Goal: Contribute content

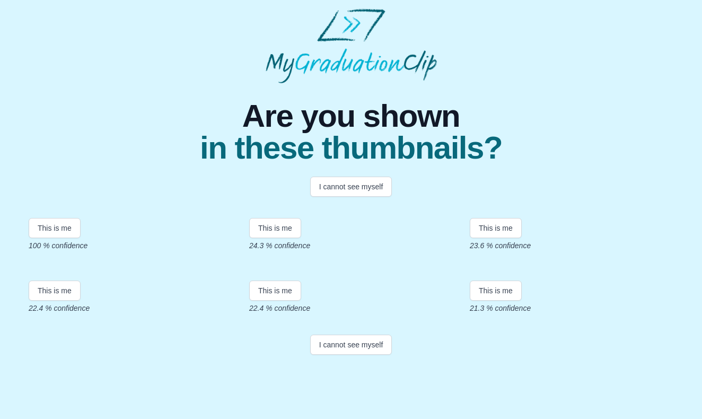
scroll to position [177, 0]
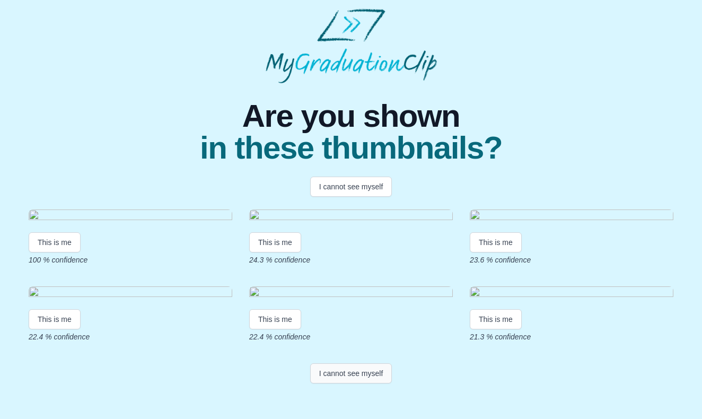
click at [348, 383] on button "I cannot see myself" at bounding box center [351, 373] width 82 height 20
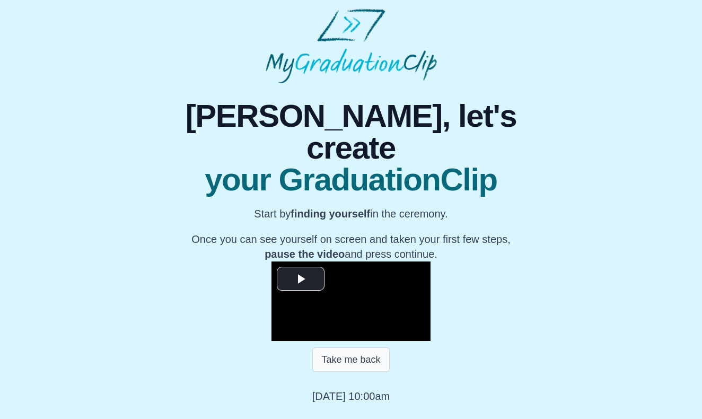
scroll to position [79, 0]
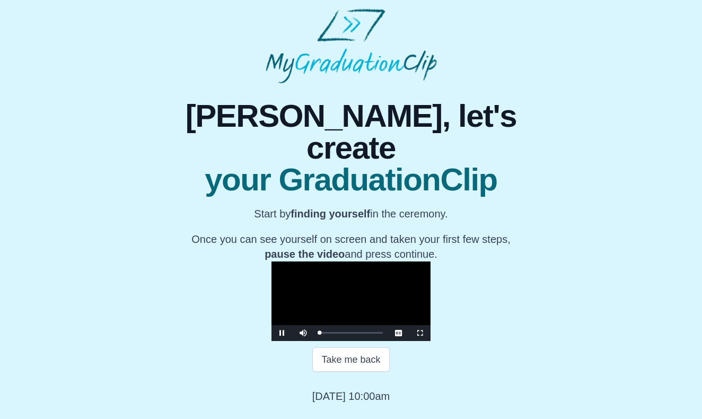
click at [296, 268] on video "Video Player" at bounding box center [351, 301] width 159 height 80
click at [314, 341] on div "Loaded : 0% 15:18 00:14 Progress : 0%" at bounding box center [351, 333] width 74 height 16
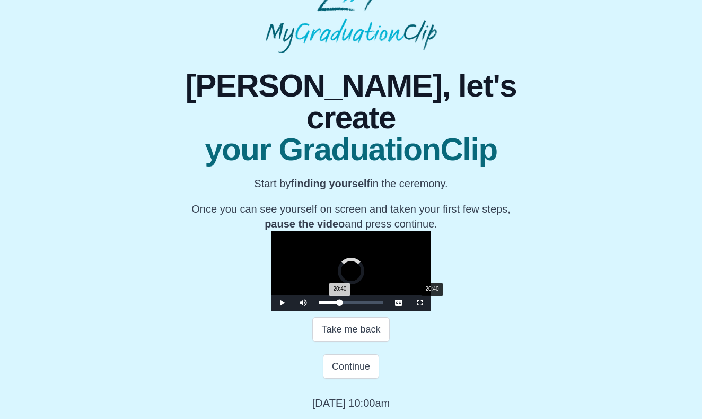
click at [336, 311] on div "Loaded : 0% 20:40 20:40 Progress : 0%" at bounding box center [351, 303] width 74 height 16
click at [347, 311] on div "Loaded : 0% 22:43 20:41 Progress : 0%" at bounding box center [351, 303] width 74 height 16
click at [456, 304] on div "25:09" at bounding box center [456, 302] width 1 height 3
click at [371, 304] on div "Loaded : 0% 27:01 25:10 Progress : 0%" at bounding box center [351, 302] width 64 height 3
click at [378, 311] on div "Loaded : 0% 28:28 28:28 Progress : 0%" at bounding box center [351, 303] width 74 height 16
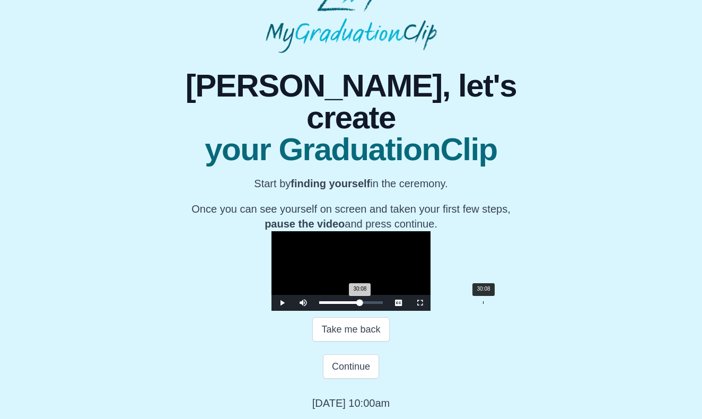
click at [383, 304] on div "Loaded : 0% 30:08 30:08 Progress : 0%" at bounding box center [351, 302] width 64 height 3
click at [491, 304] on div "31:36" at bounding box center [491, 302] width 1 height 3
click at [501, 304] on div "33:27" at bounding box center [501, 302] width 1 height 3
click at [388, 311] on div "Loaded : 0% 34:49 34:49 Progress : 0%" at bounding box center [351, 303] width 74 height 16
click at [383, 304] on div "Loaded : 0% 33:50 34:50 Progress : 0%" at bounding box center [351, 302] width 64 height 3
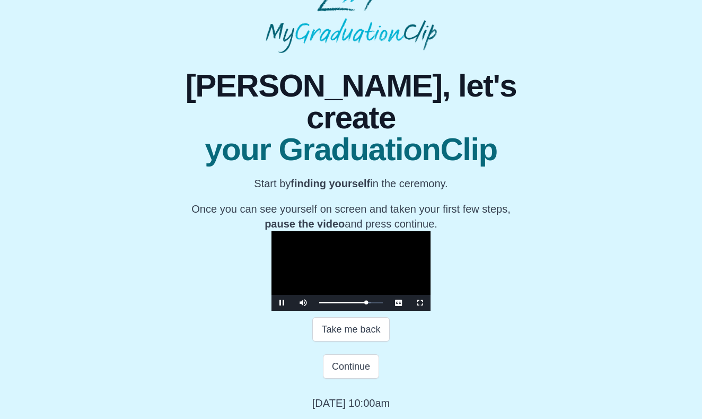
click at [282, 303] on span "Video Player" at bounding box center [282, 303] width 0 height 0
click at [335, 379] on button "Continue" at bounding box center [351, 366] width 56 height 24
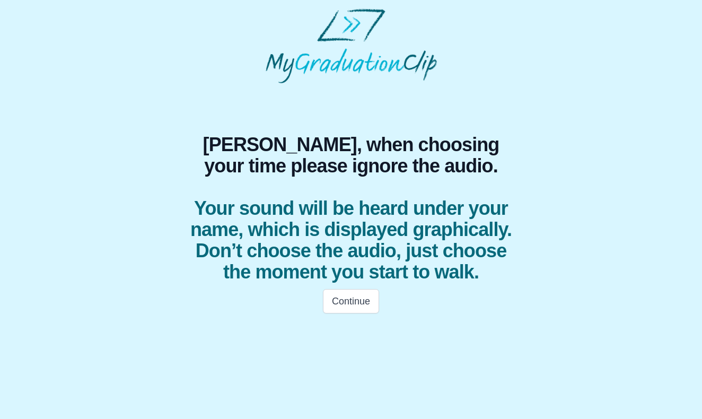
scroll to position [0, 0]
click at [349, 308] on button "Continue" at bounding box center [351, 301] width 56 height 24
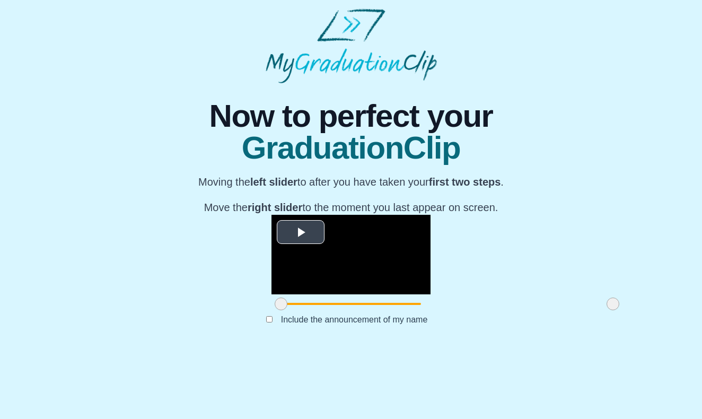
scroll to position [54, 0]
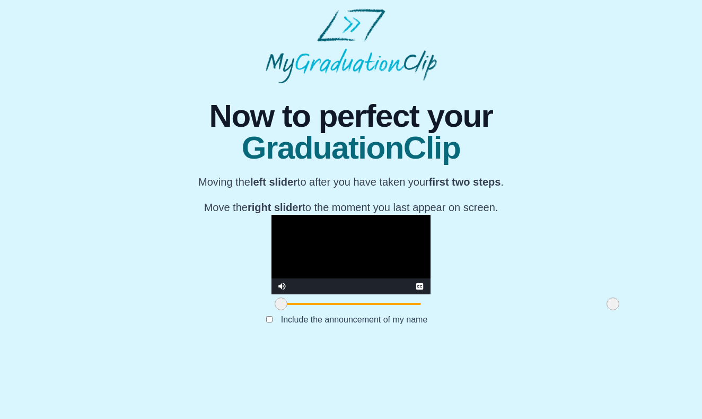
click at [272, 294] on video "Video Player" at bounding box center [351, 255] width 159 height 80
drag, startPoint x: 185, startPoint y: 371, endPoint x: 197, endPoint y: 372, distance: 12.2
click at [285, 310] on span at bounding box center [291, 304] width 13 height 13
click at [272, 294] on video "Video Player" at bounding box center [351, 255] width 159 height 80
drag, startPoint x: 196, startPoint y: 366, endPoint x: 265, endPoint y: 369, distance: 69.0
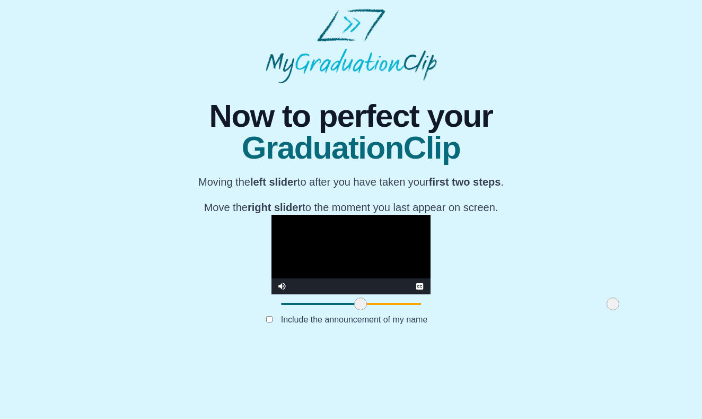
click at [354, 310] on span at bounding box center [360, 304] width 13 height 13
click at [352, 310] on span at bounding box center [358, 304] width 13 height 13
click at [356, 310] on span at bounding box center [362, 304] width 13 height 13
drag, startPoint x: 516, startPoint y: 368, endPoint x: 529, endPoint y: 368, distance: 12.7
click at [529, 346] on div "**********" at bounding box center [350, 214] width 685 height 263
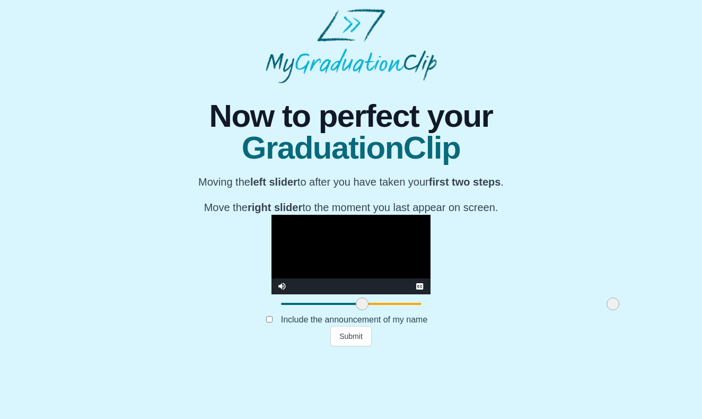
click at [335, 266] on video "Video Player" at bounding box center [351, 255] width 159 height 80
click at [337, 346] on button "Submit" at bounding box center [350, 336] width 41 height 20
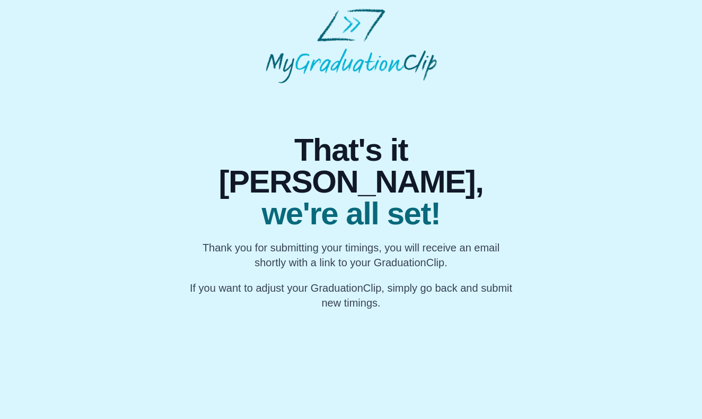
scroll to position [0, 0]
